Goal: Find specific page/section: Find specific page/section

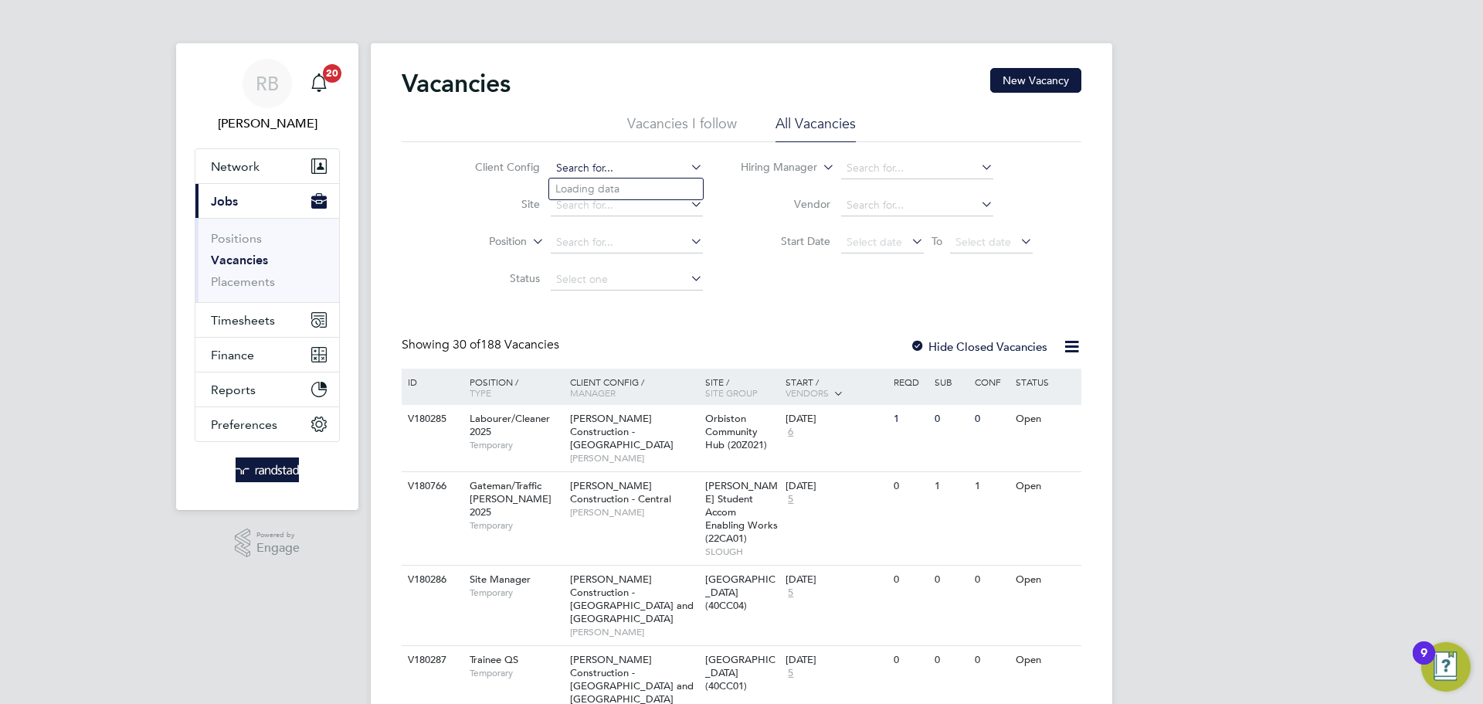
click at [602, 173] on input at bounding box center [627, 169] width 152 height 22
type input "s"
type input "facili"
click at [454, 163] on label "Client Config" at bounding box center [495, 167] width 89 height 14
click at [240, 166] on span "Network" at bounding box center [235, 166] width 49 height 15
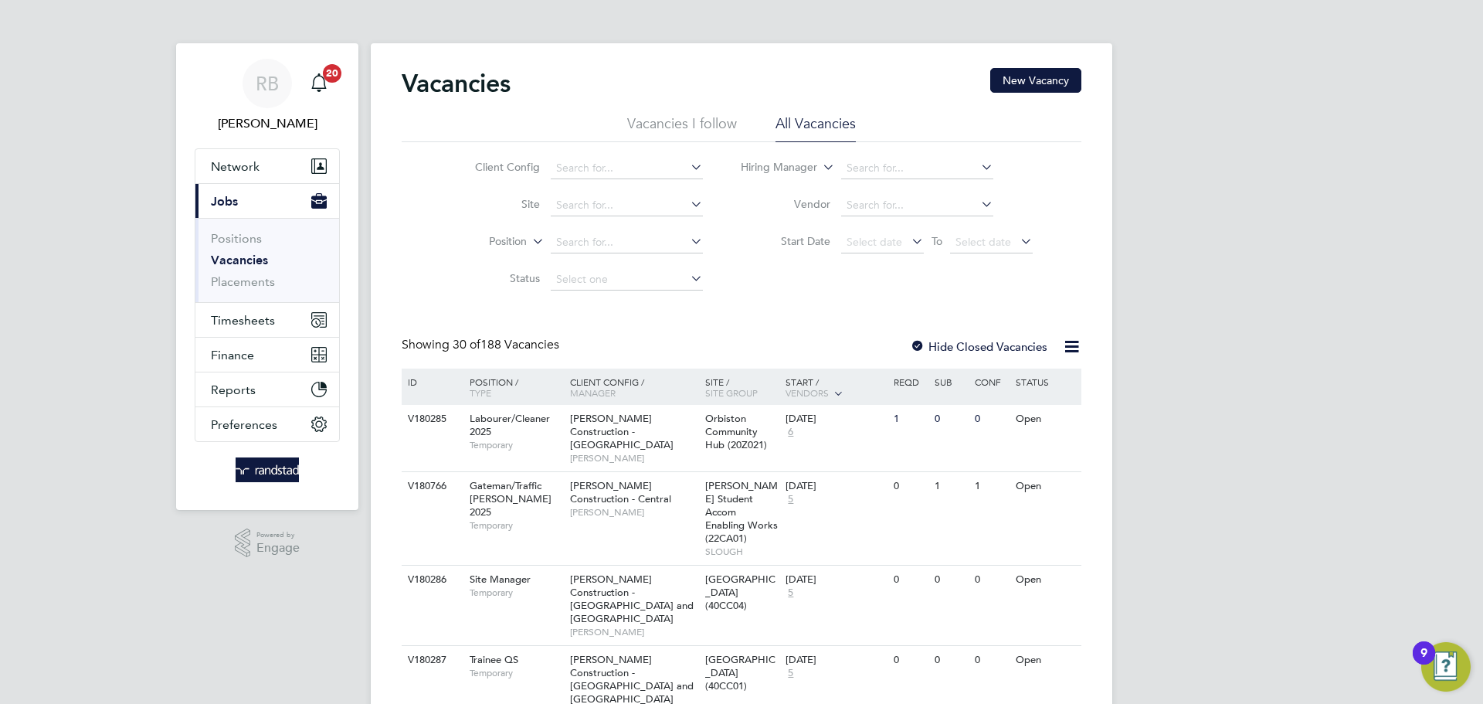
click at [253, 277] on link "Placements" at bounding box center [243, 281] width 64 height 15
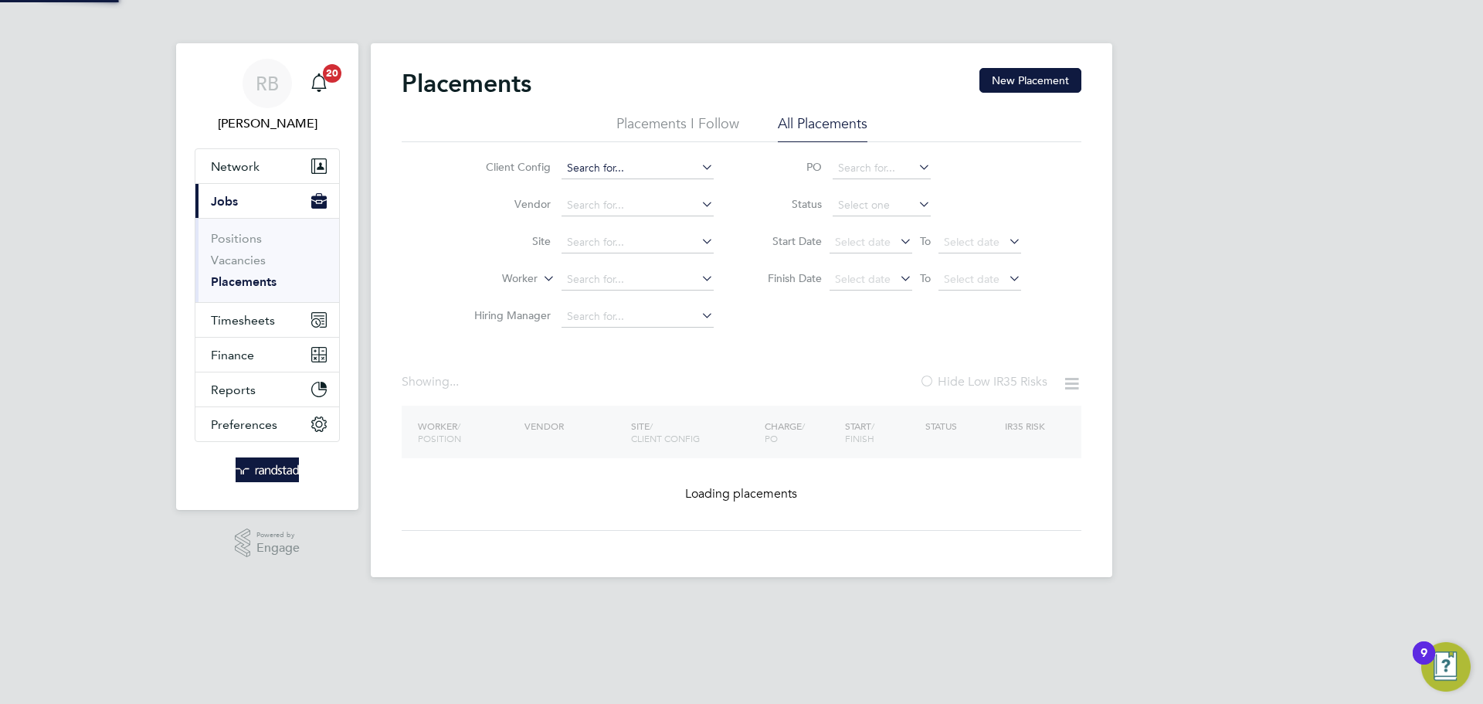
click at [601, 160] on input at bounding box center [638, 169] width 152 height 22
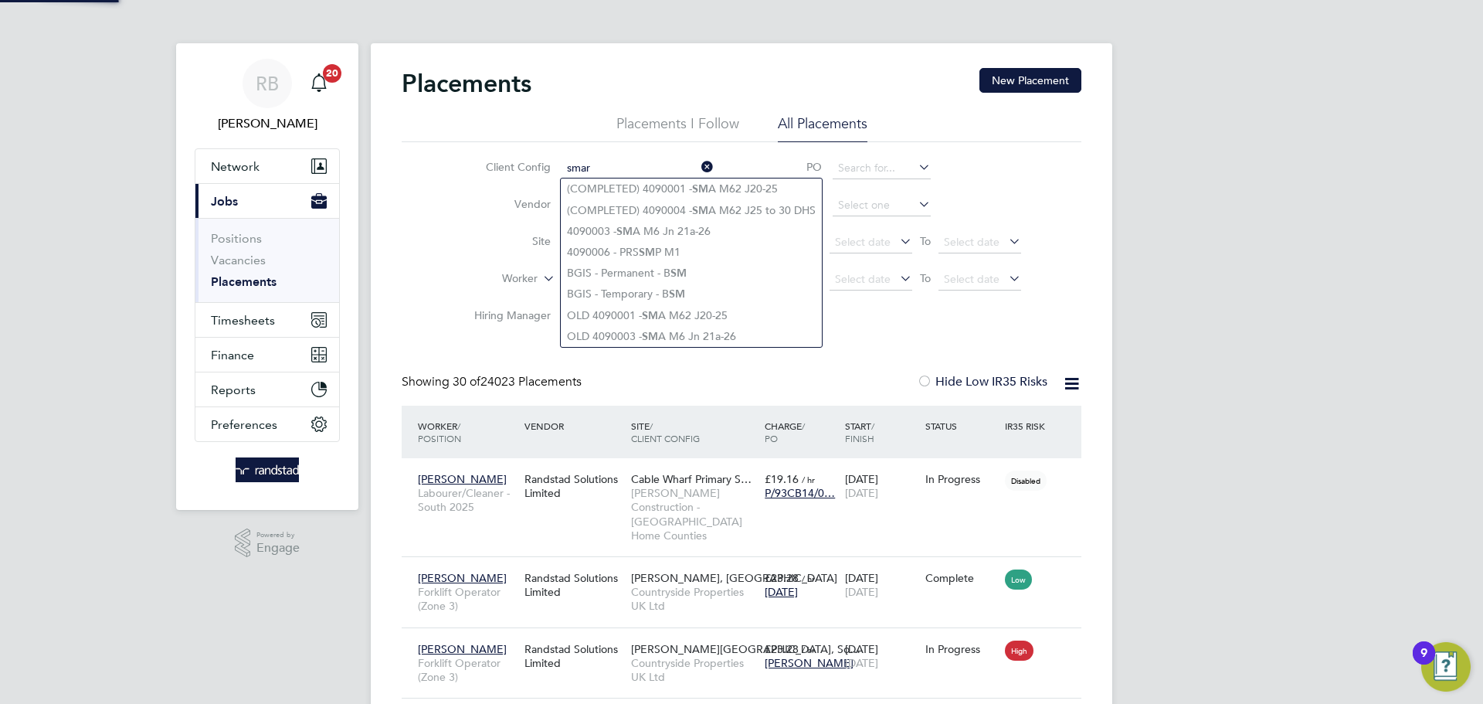
type input "smart"
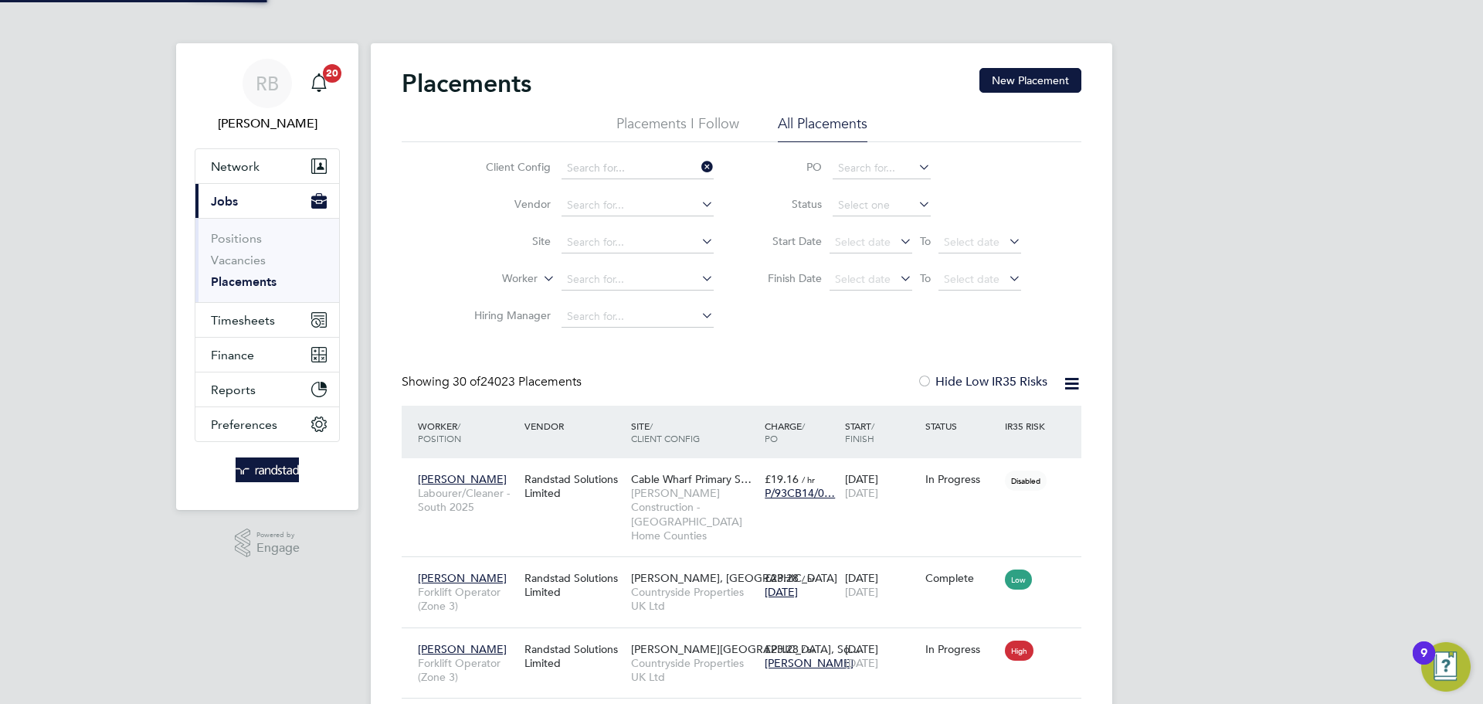
click at [427, 193] on div "Client Config Vendor Site Worker Hiring Manager PO Status Start Date Select dat…" at bounding box center [742, 238] width 680 height 193
